Goal: Transaction & Acquisition: Purchase product/service

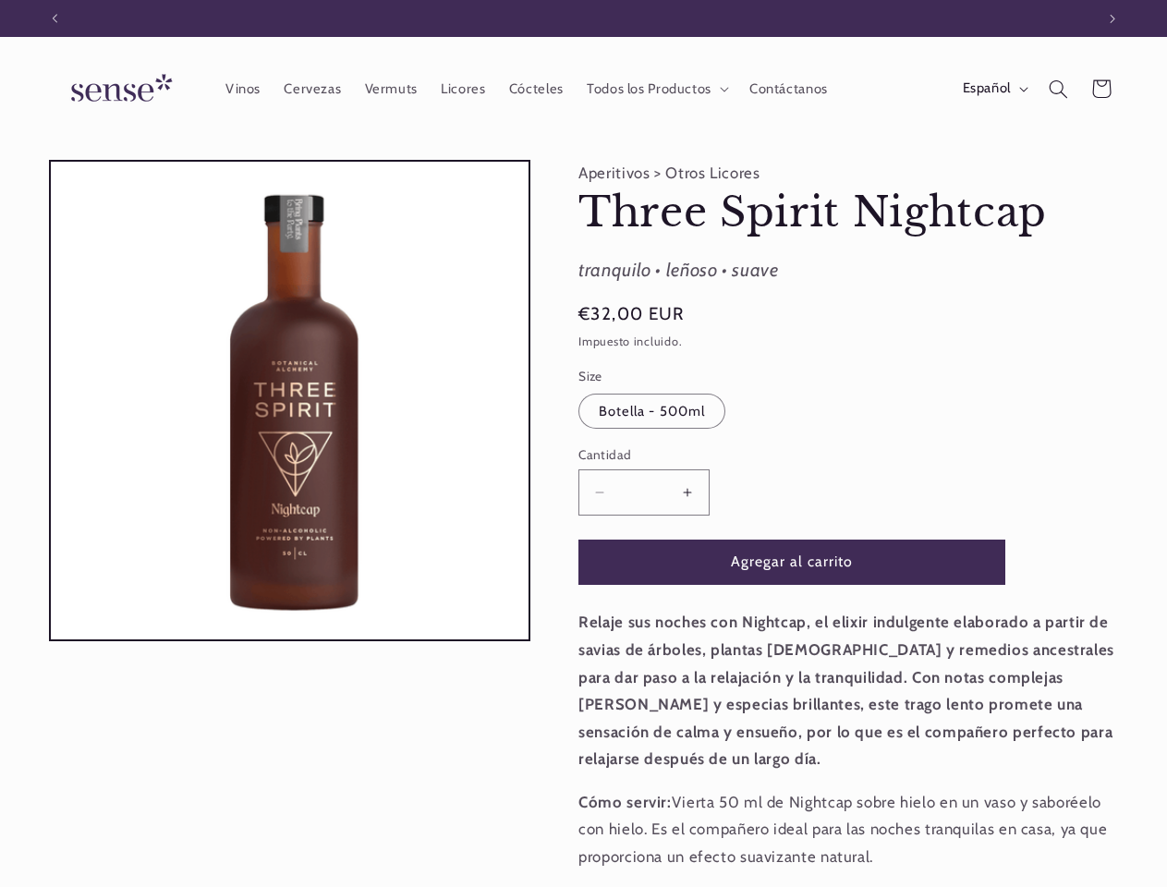
scroll to position [0, 1040]
click at [55, 18] on icon "Anuncio anterior" at bounding box center [55, 18] width 6 height 9
click at [1113, 18] on icon "Anuncio siguiente" at bounding box center [1113, 18] width 6 height 9
click at [654, 89] on span "Todos los Productos" at bounding box center [649, 89] width 125 height 18
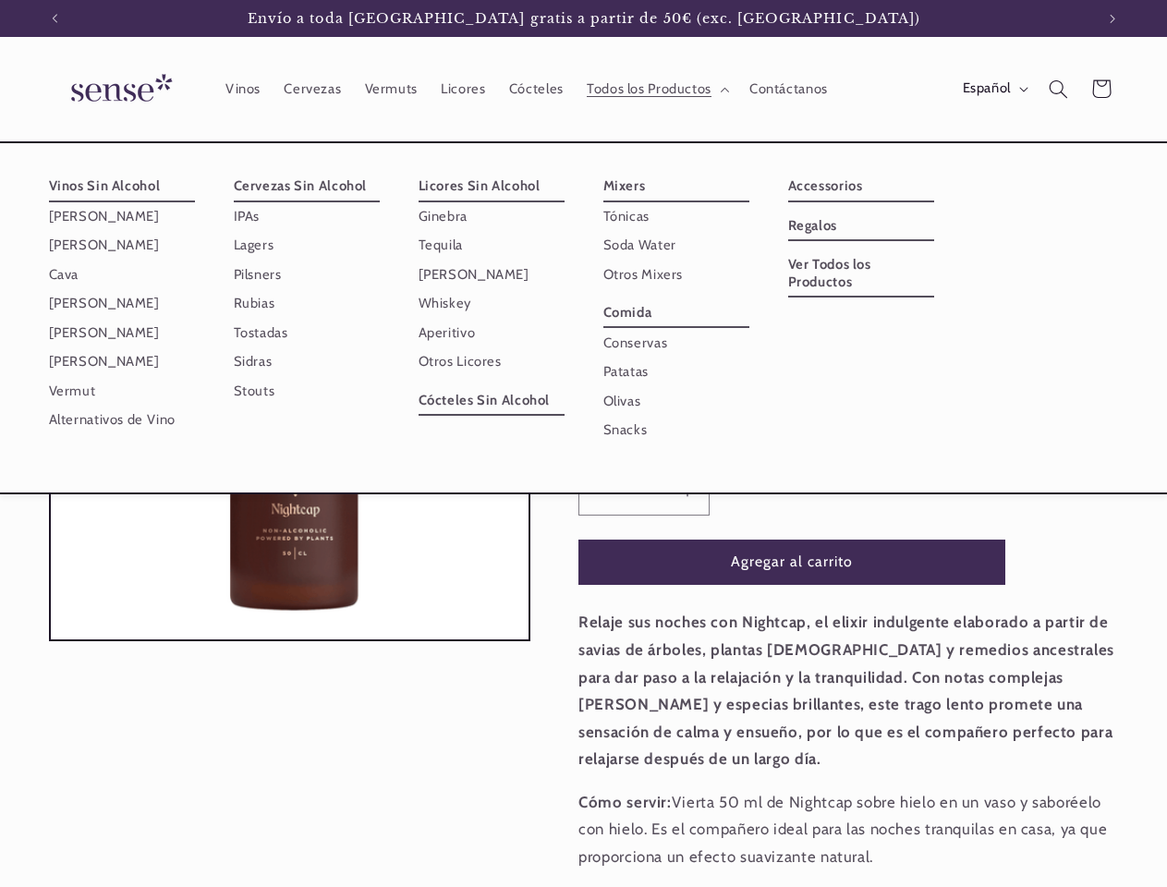
click at [993, 89] on span "Español" at bounding box center [987, 89] width 48 height 20
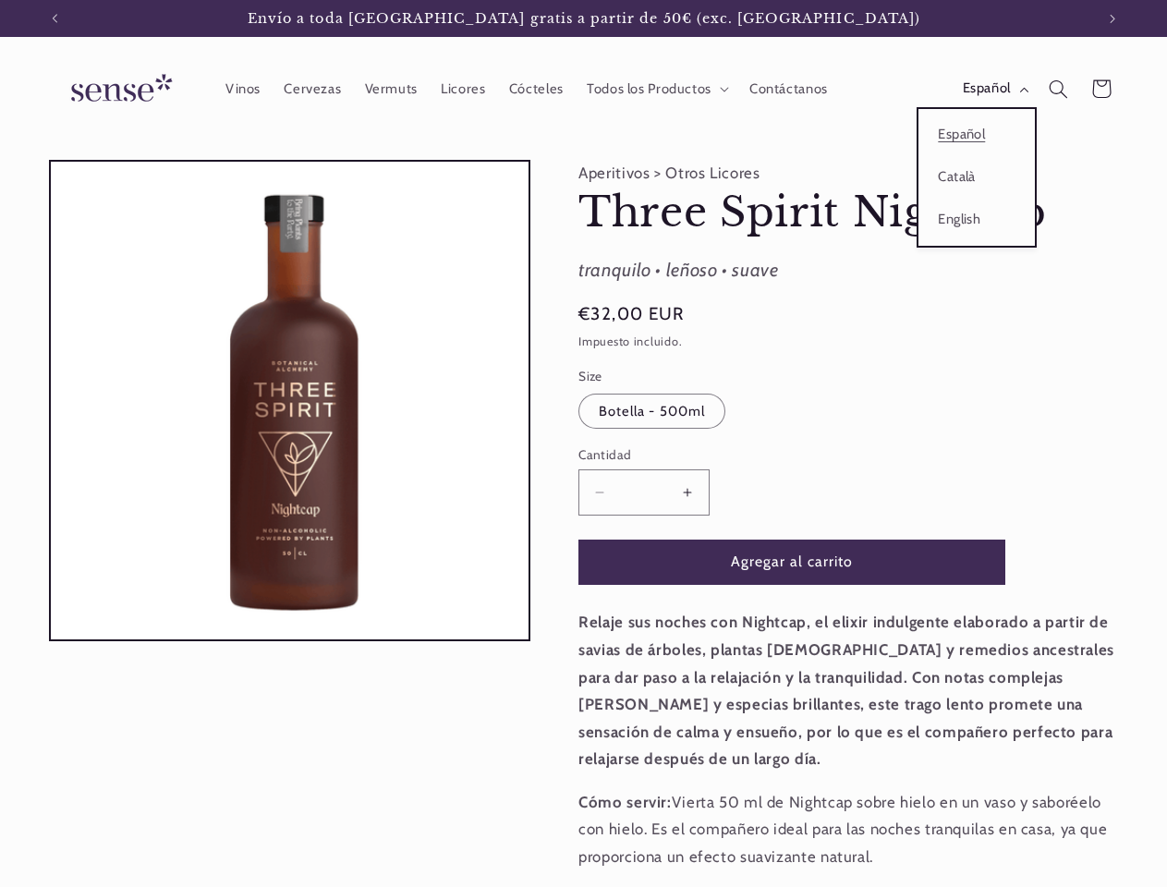
click at [1058, 89] on icon "Búsqueda" at bounding box center [1058, 88] width 19 height 19
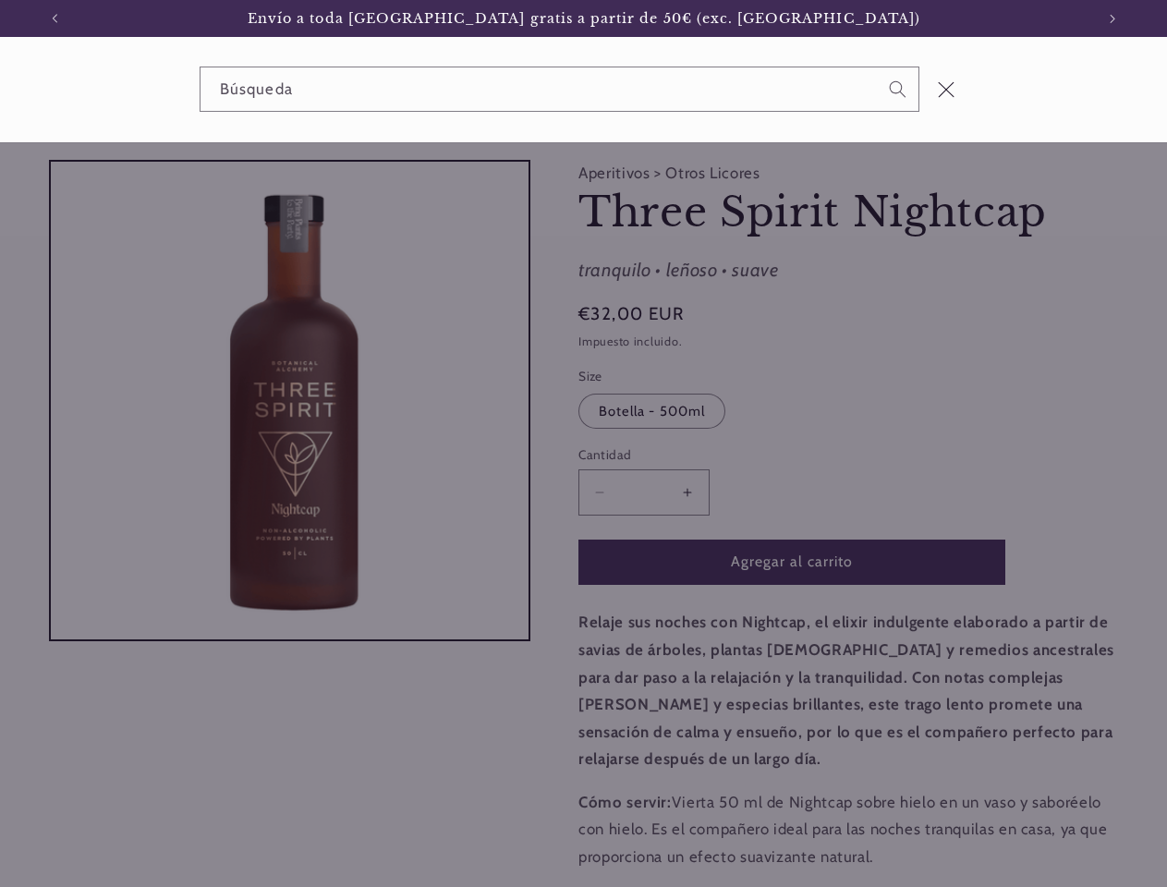
click at [1061, 111] on div "Búsqueda" at bounding box center [583, 89] width 1167 height 105
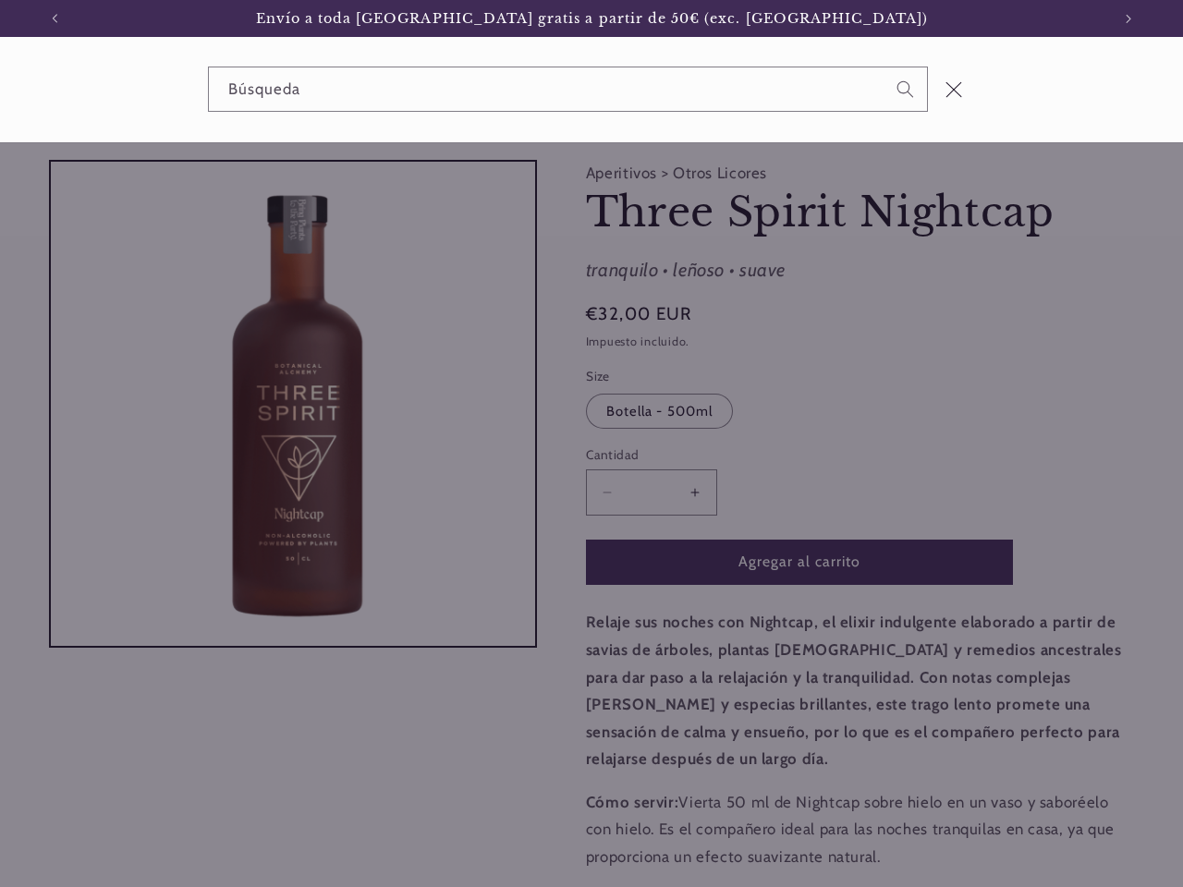
click at [0, 90] on div "Búsqueda" at bounding box center [0, 90] width 0 height 0
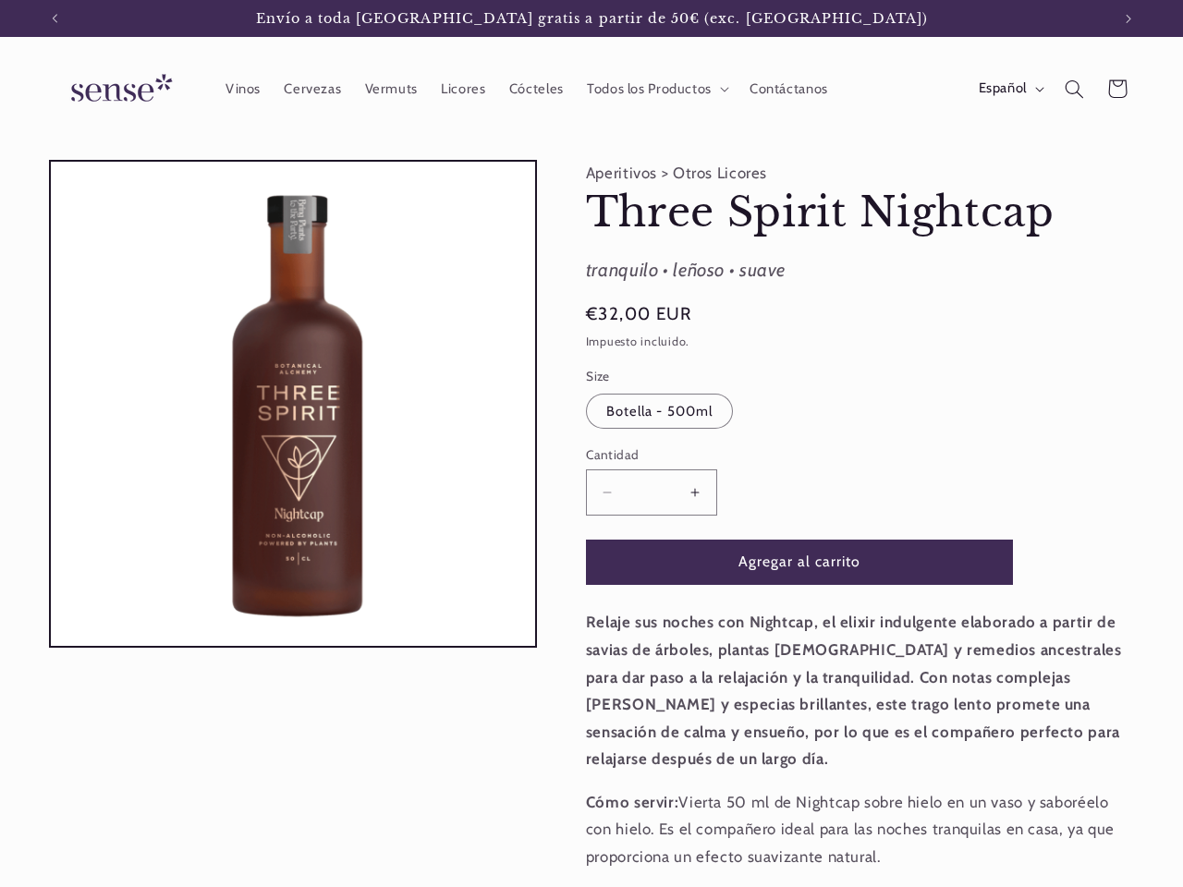
click at [688, 492] on button "Aumentar cantidad para Three Spirit Nightcap" at bounding box center [696, 491] width 42 height 45
type input "*"
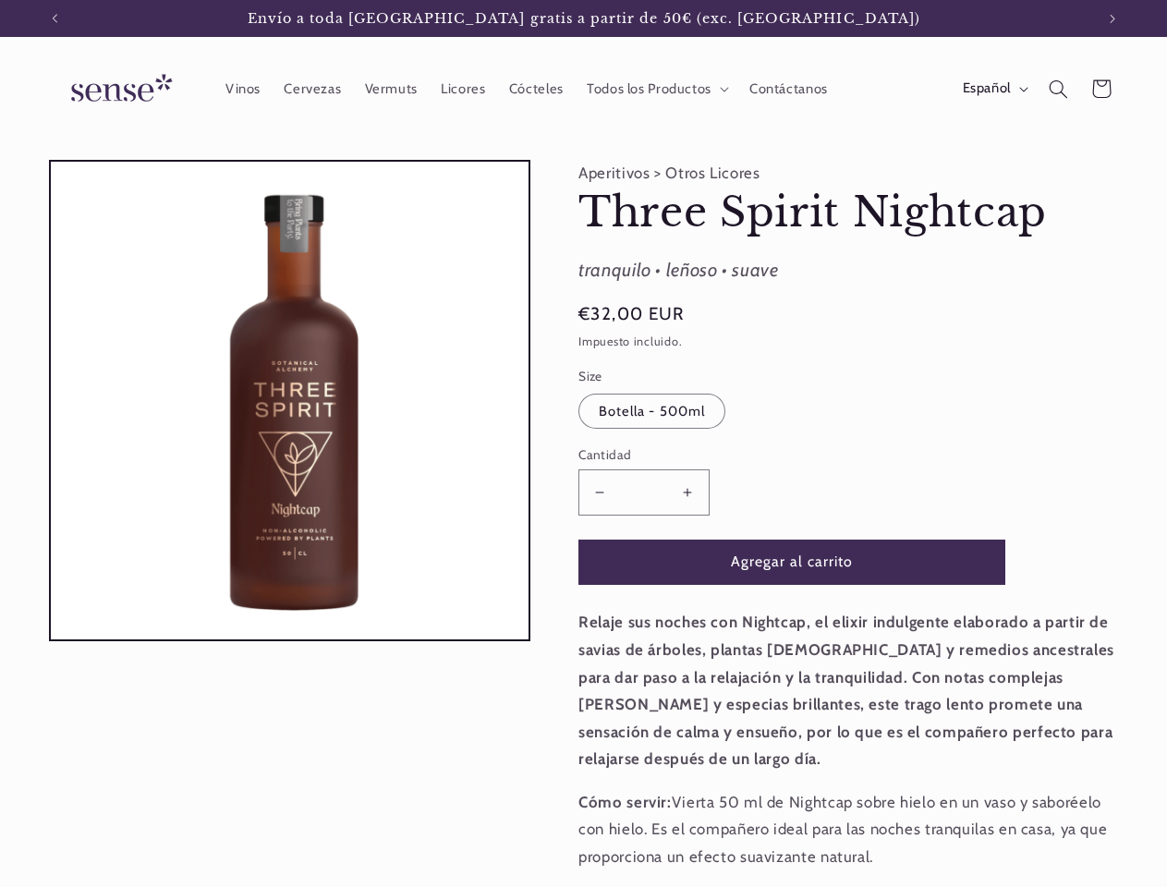
click at [792, 562] on button "Agregar al carrito" at bounding box center [792, 562] width 427 height 45
